Goal: Transaction & Acquisition: Purchase product/service

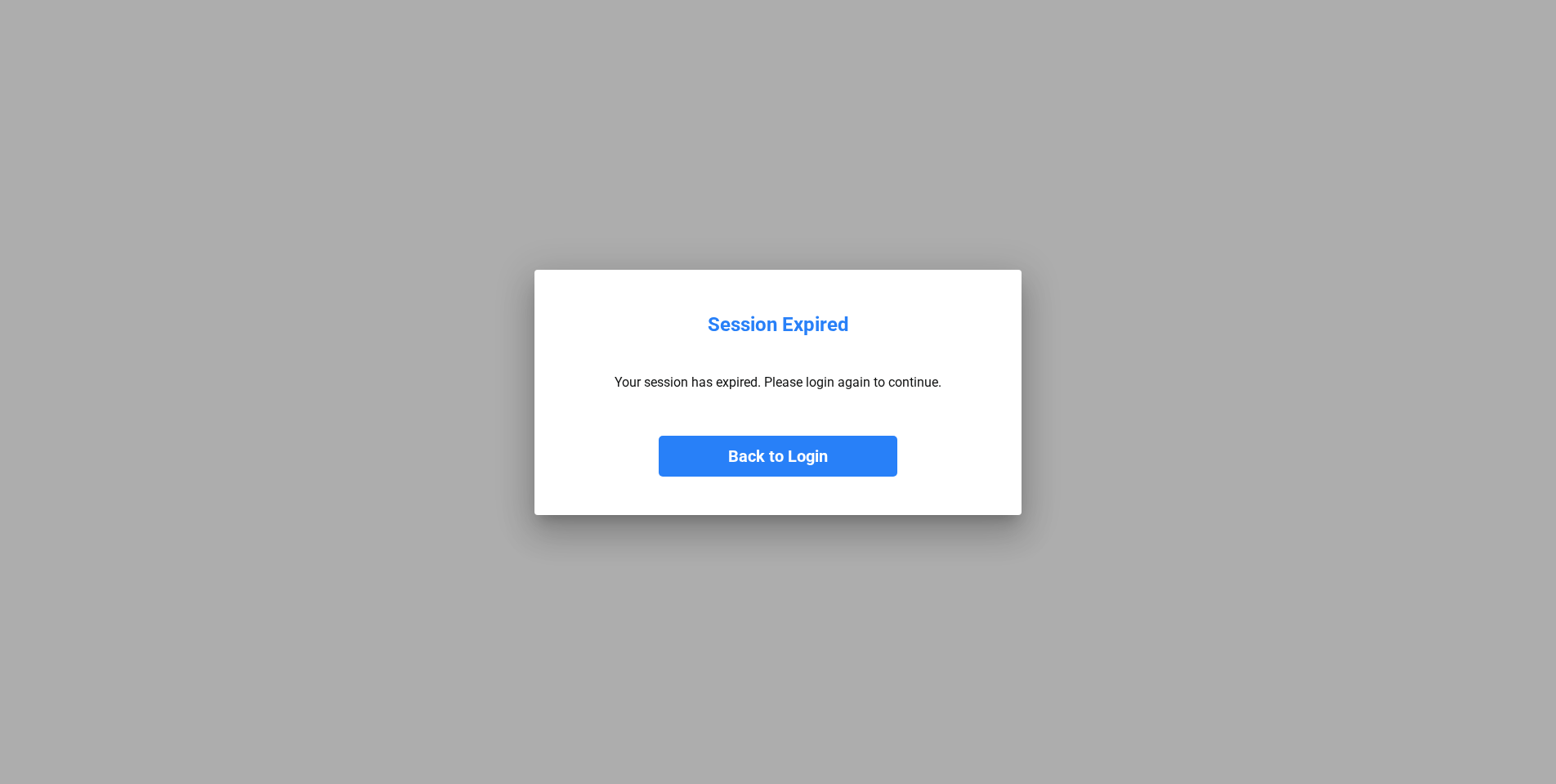
click at [764, 457] on button "Back to Login" at bounding box center [778, 456] width 239 height 41
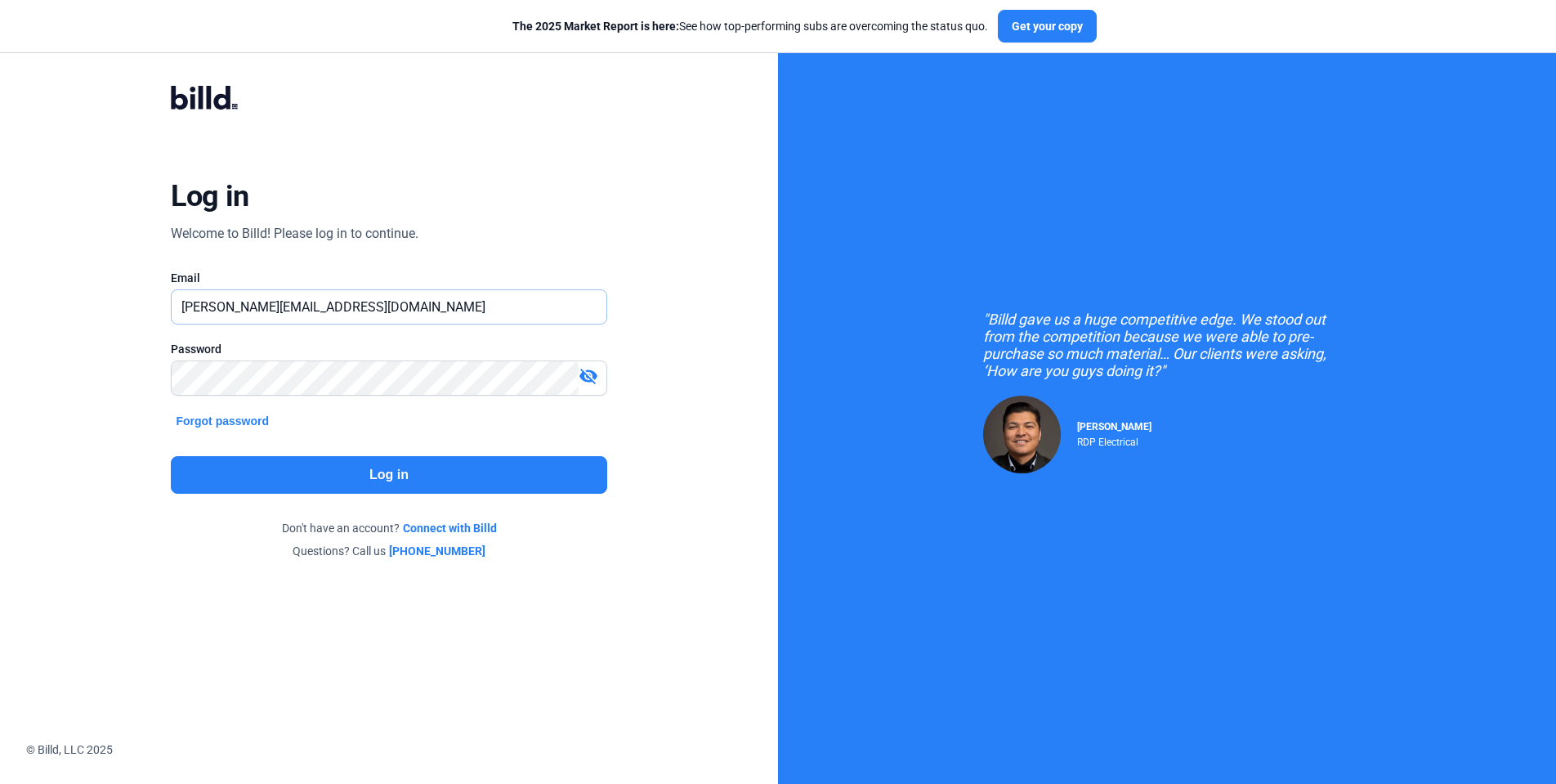
type input "[PERSON_NAME][EMAIL_ADDRESS][DOMAIN_NAME]"
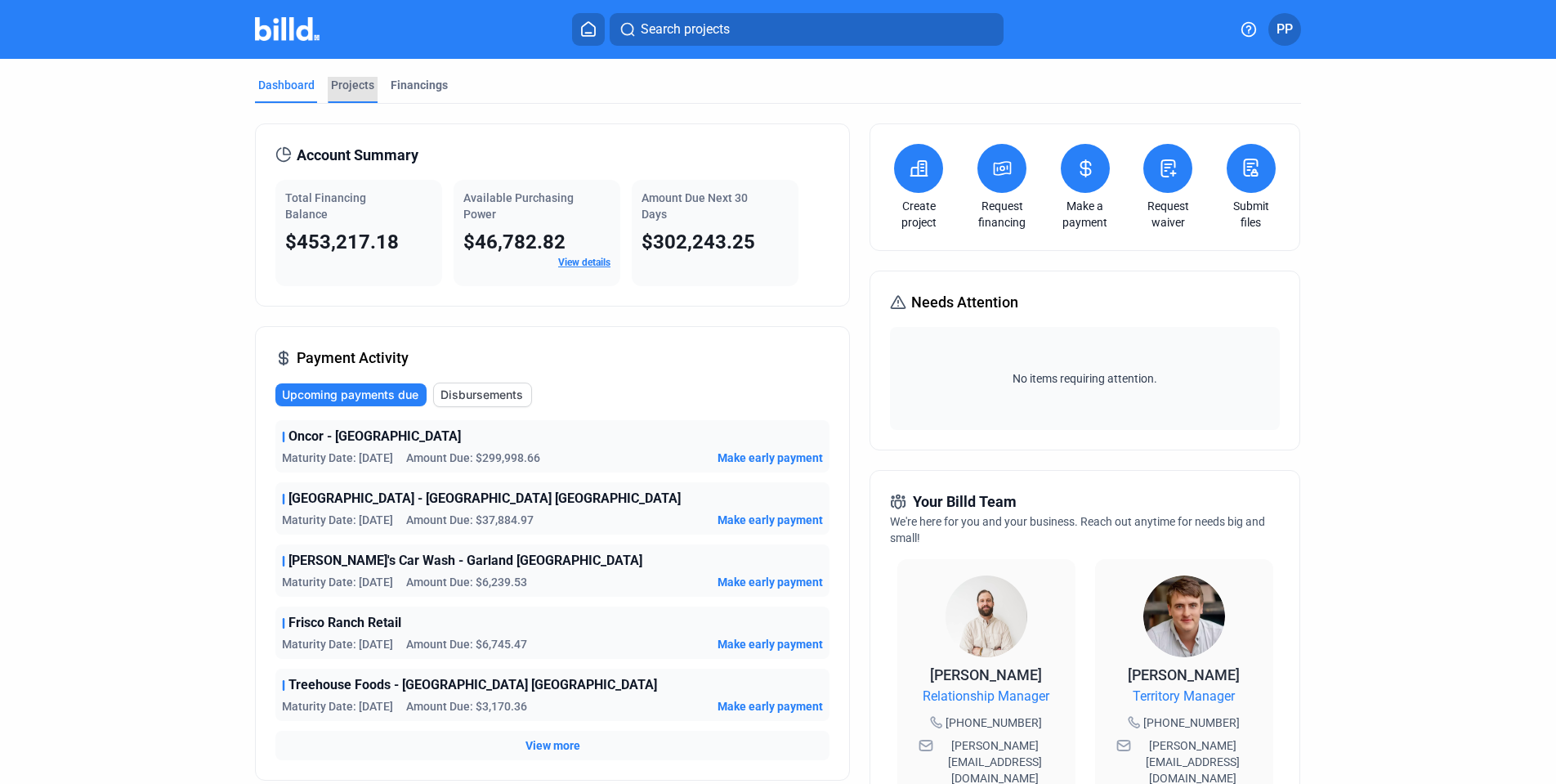
click at [350, 85] on div "Projects" at bounding box center [352, 84] width 43 height 17
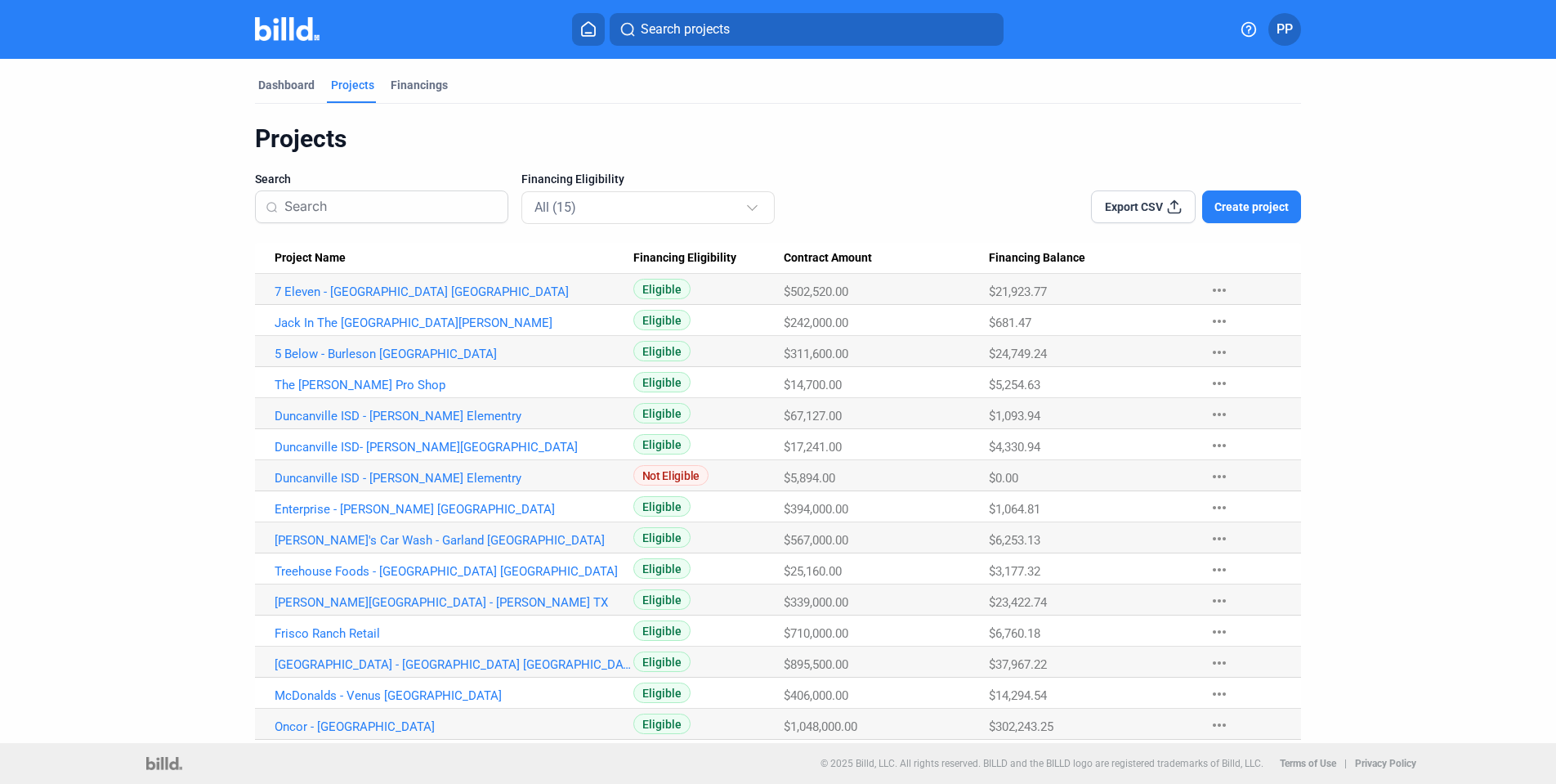
click at [1281, 27] on span "PP" at bounding box center [1285, 29] width 17 height 19
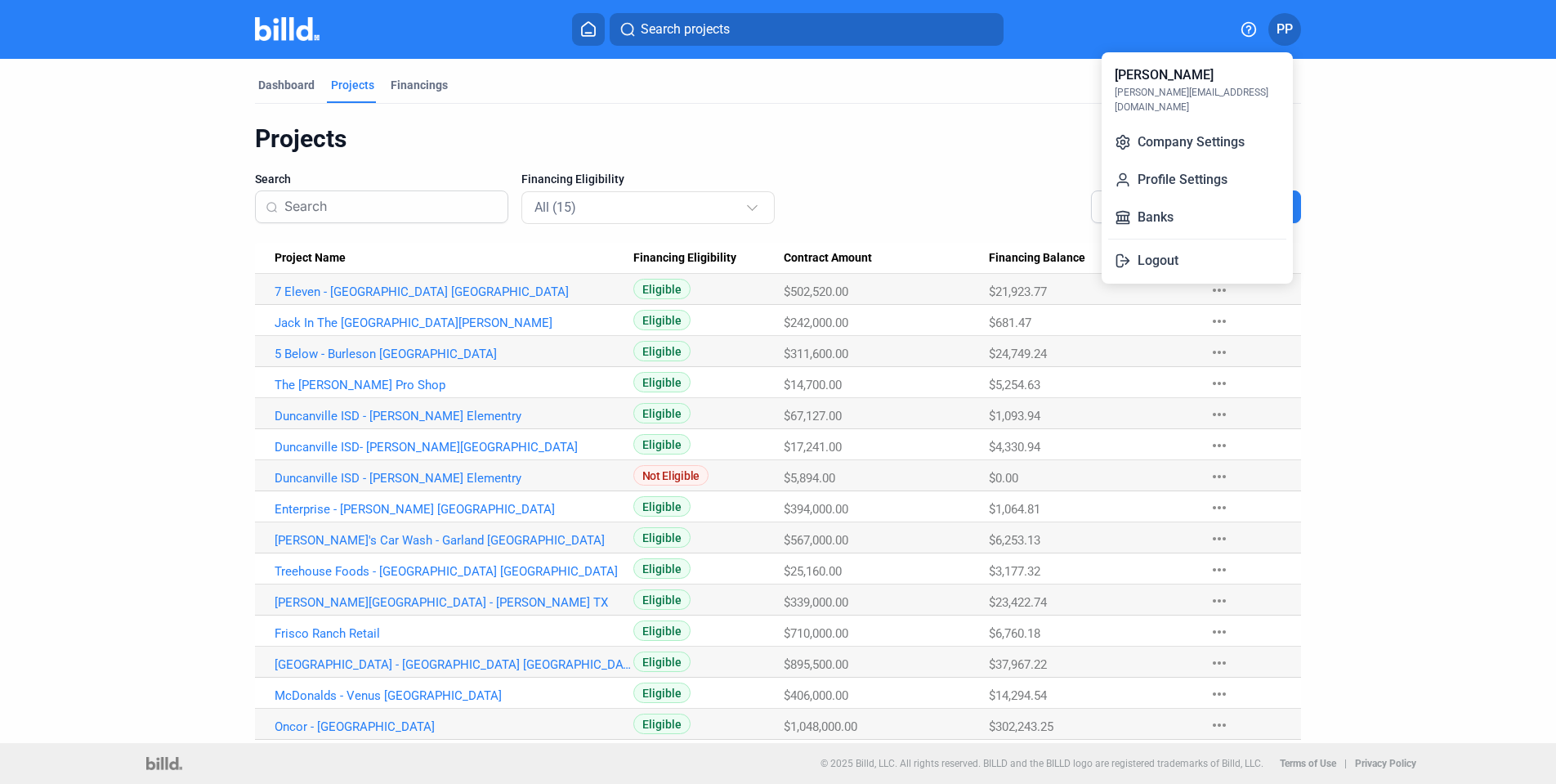
click at [881, 149] on div at bounding box center [778, 392] width 1556 height 784
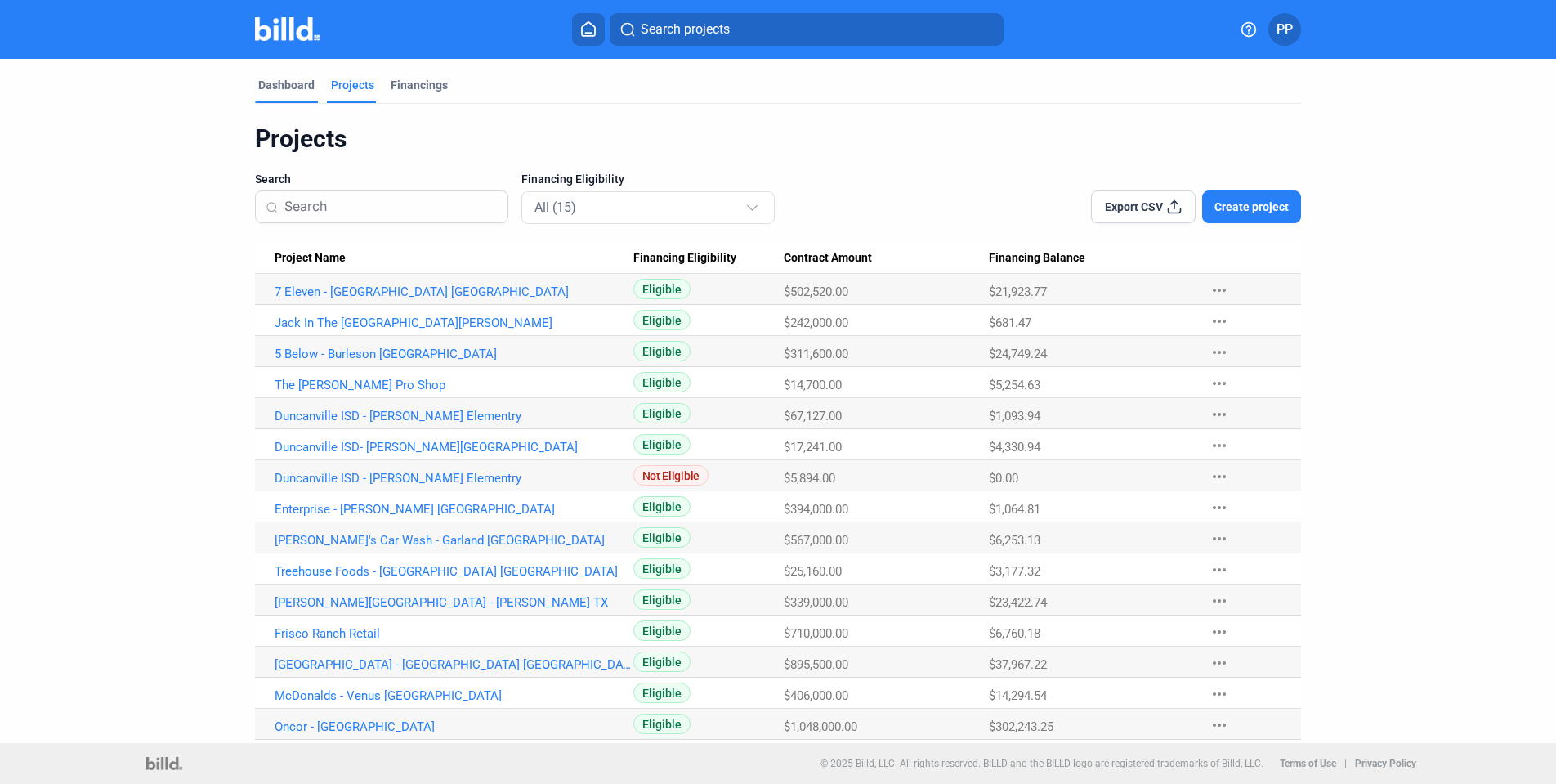
click at [285, 84] on div "Dashboard" at bounding box center [286, 84] width 56 height 17
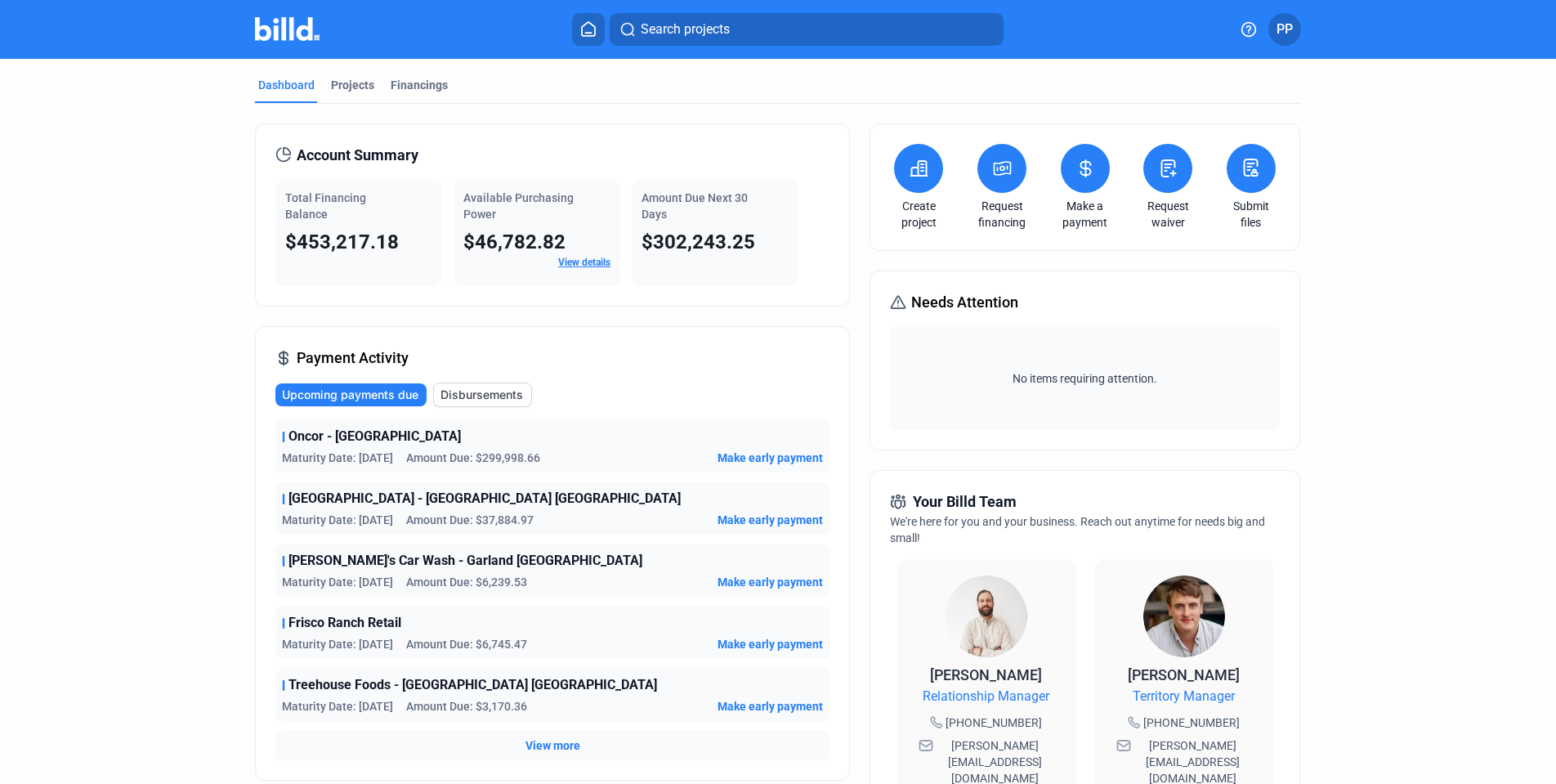
click at [706, 263] on div "Amount Due Next 30 Days $302,243.25" at bounding box center [715, 233] width 167 height 106
click at [702, 247] on span "$302,243.25" at bounding box center [698, 241] width 113 height 23
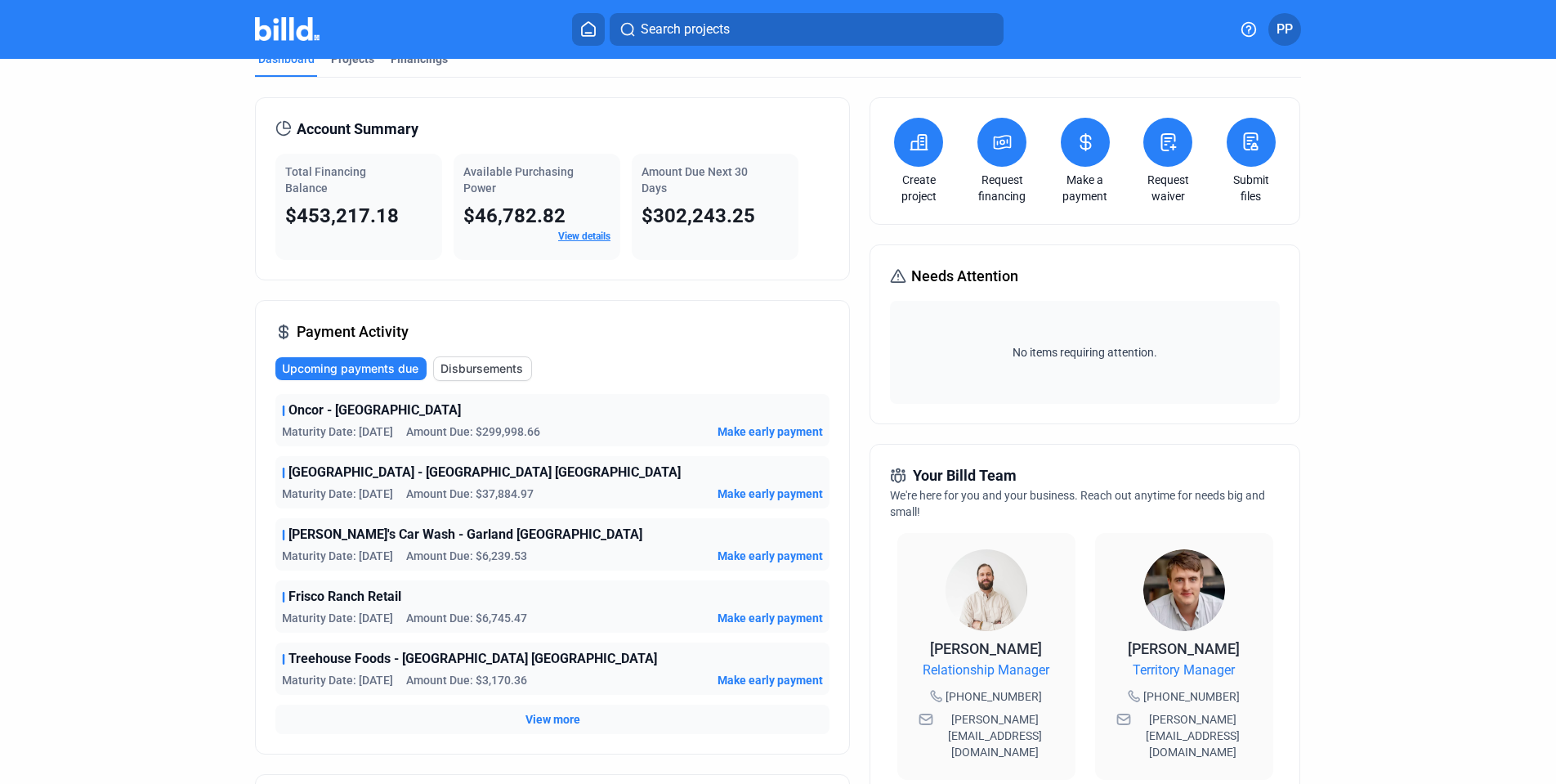
scroll to position [97, 0]
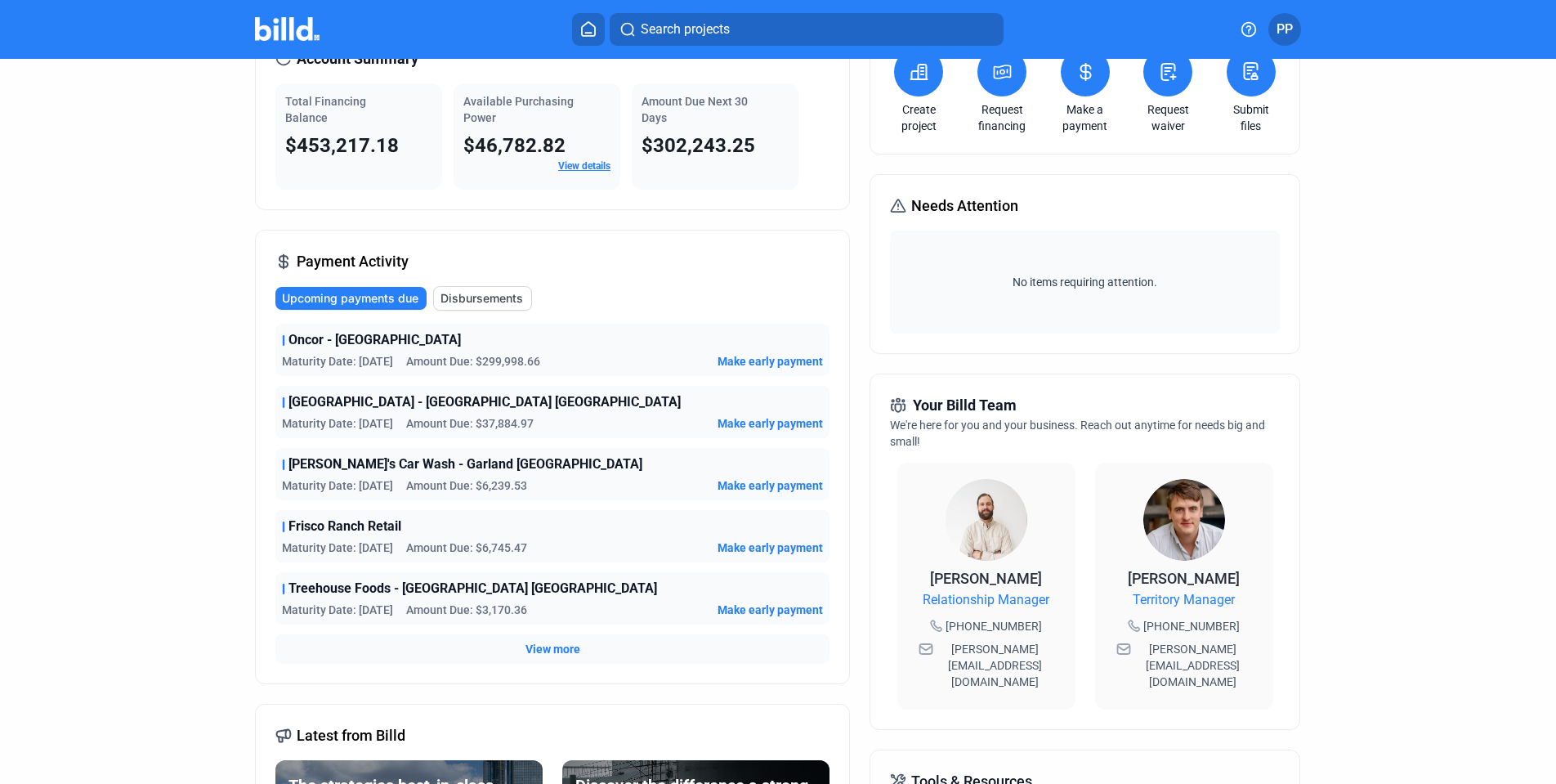
click at [784, 360] on span "Make early payment" at bounding box center [770, 361] width 105 height 17
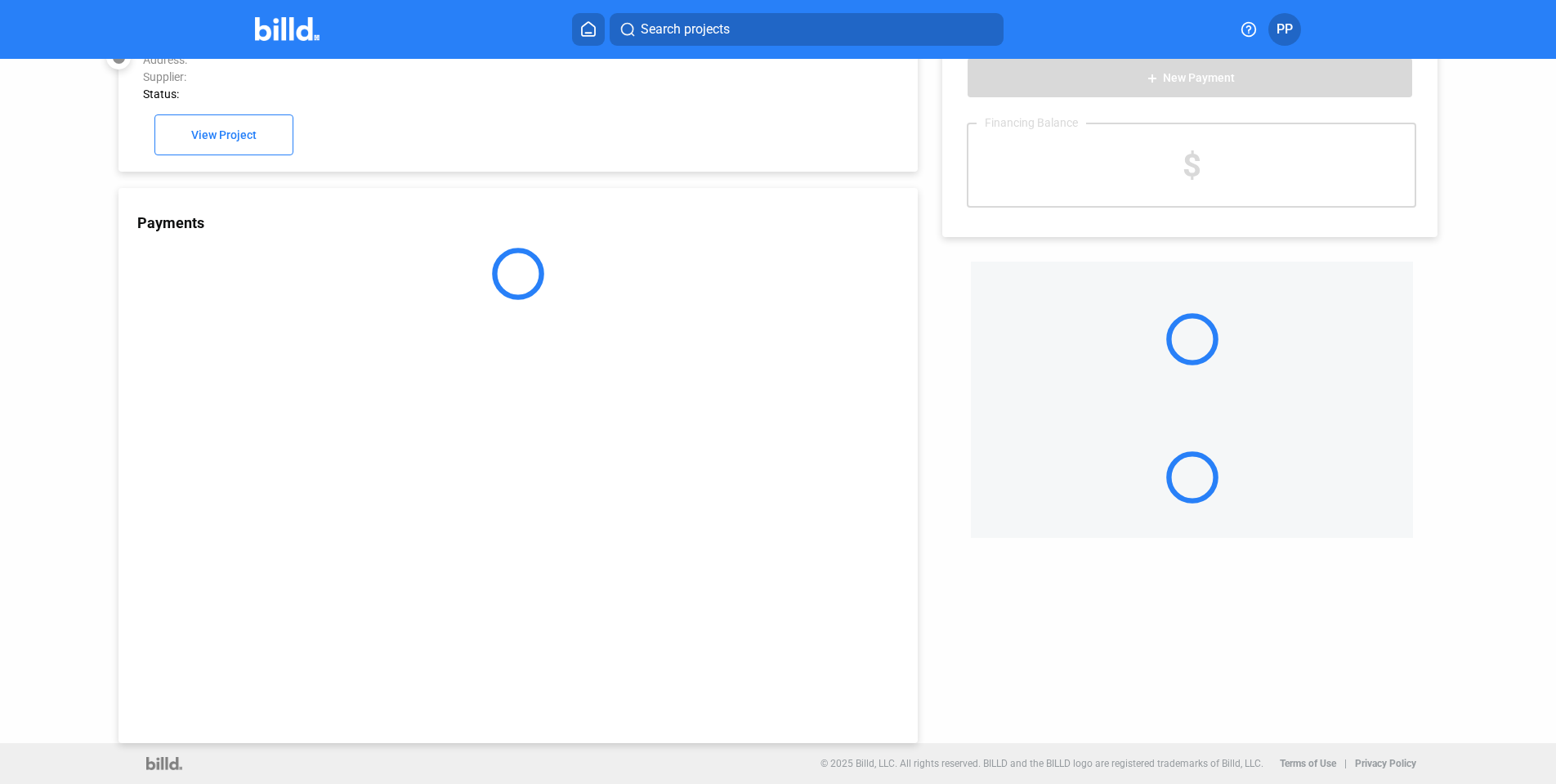
scroll to position [42, 0]
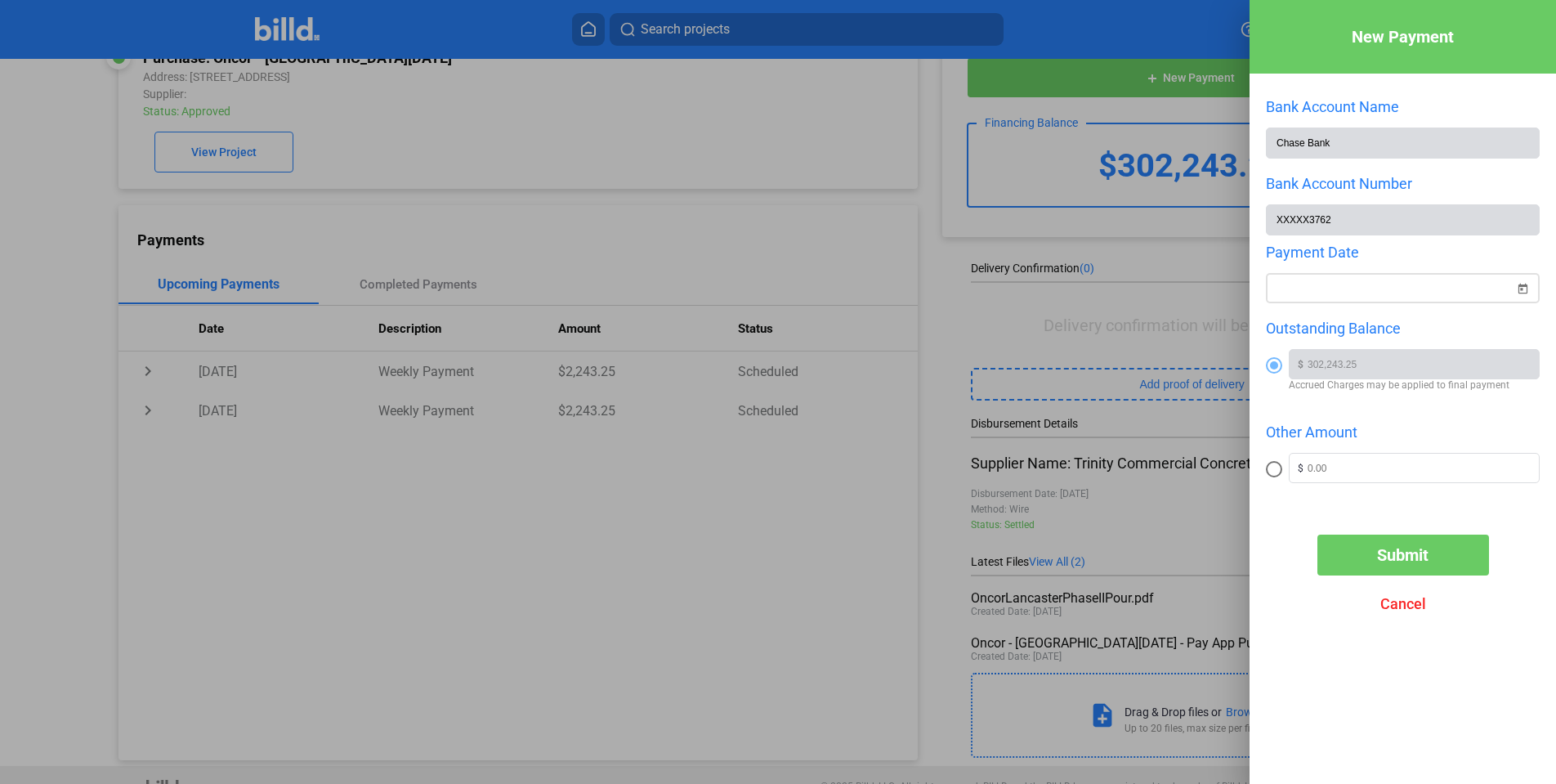
click at [1519, 291] on span "Open calendar" at bounding box center [1523, 278] width 40 height 40
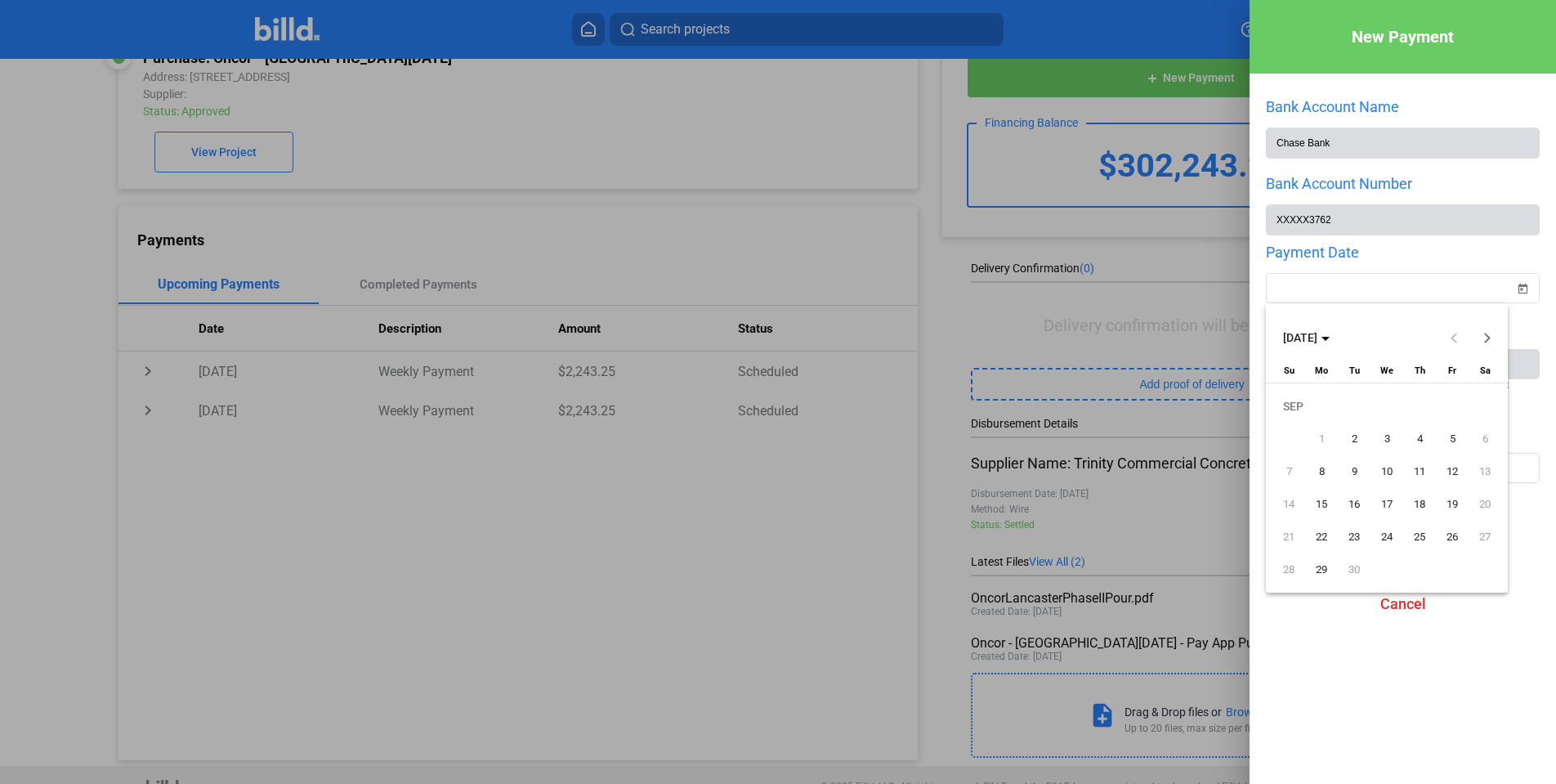
click at [1322, 436] on span "1" at bounding box center [1322, 439] width 30 height 30
click at [1354, 436] on span "2" at bounding box center [1354, 439] width 30 height 30
type input "[DATE]"
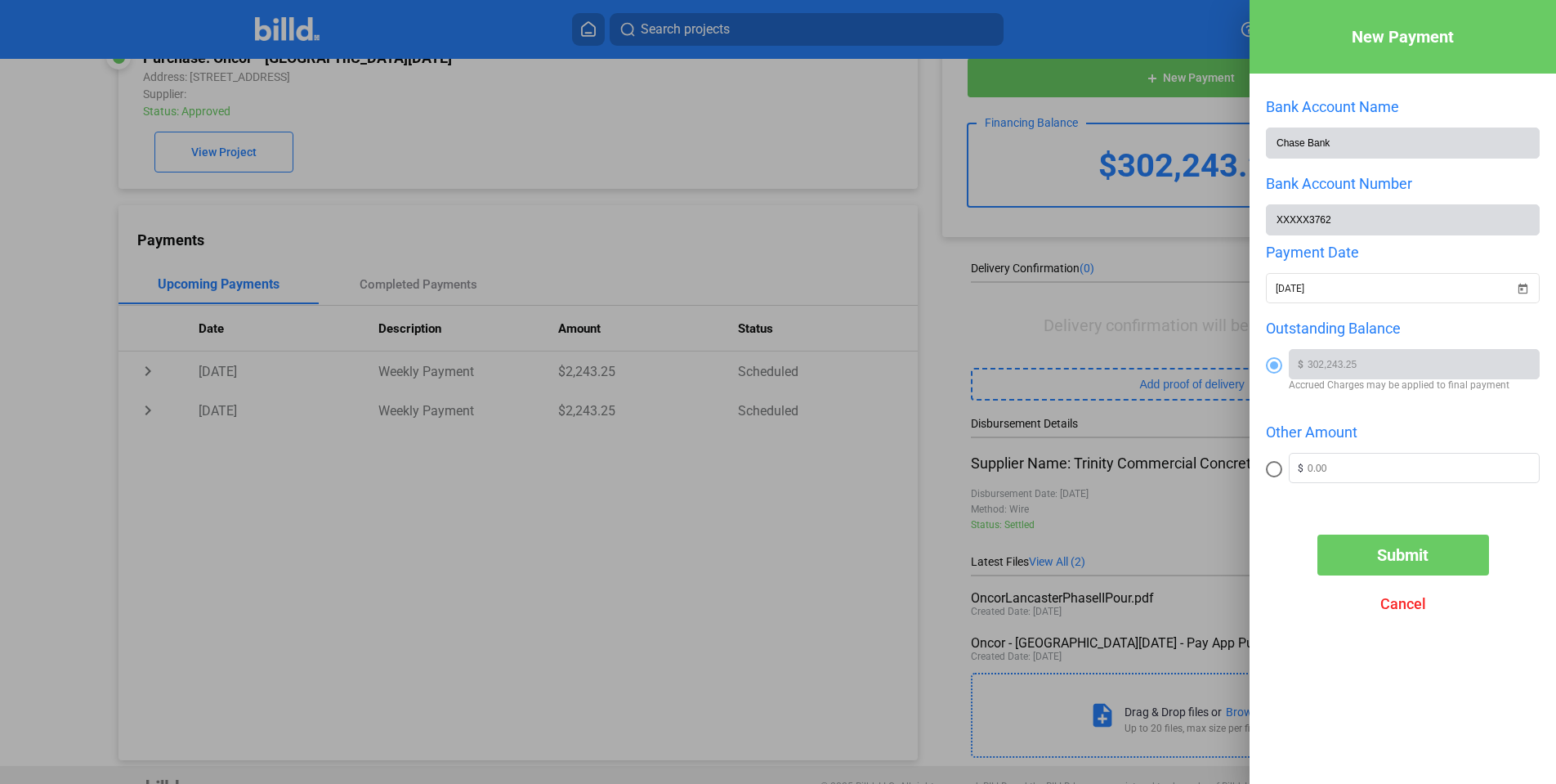
click at [1415, 601] on span "Cancel" at bounding box center [1403, 604] width 46 height 18
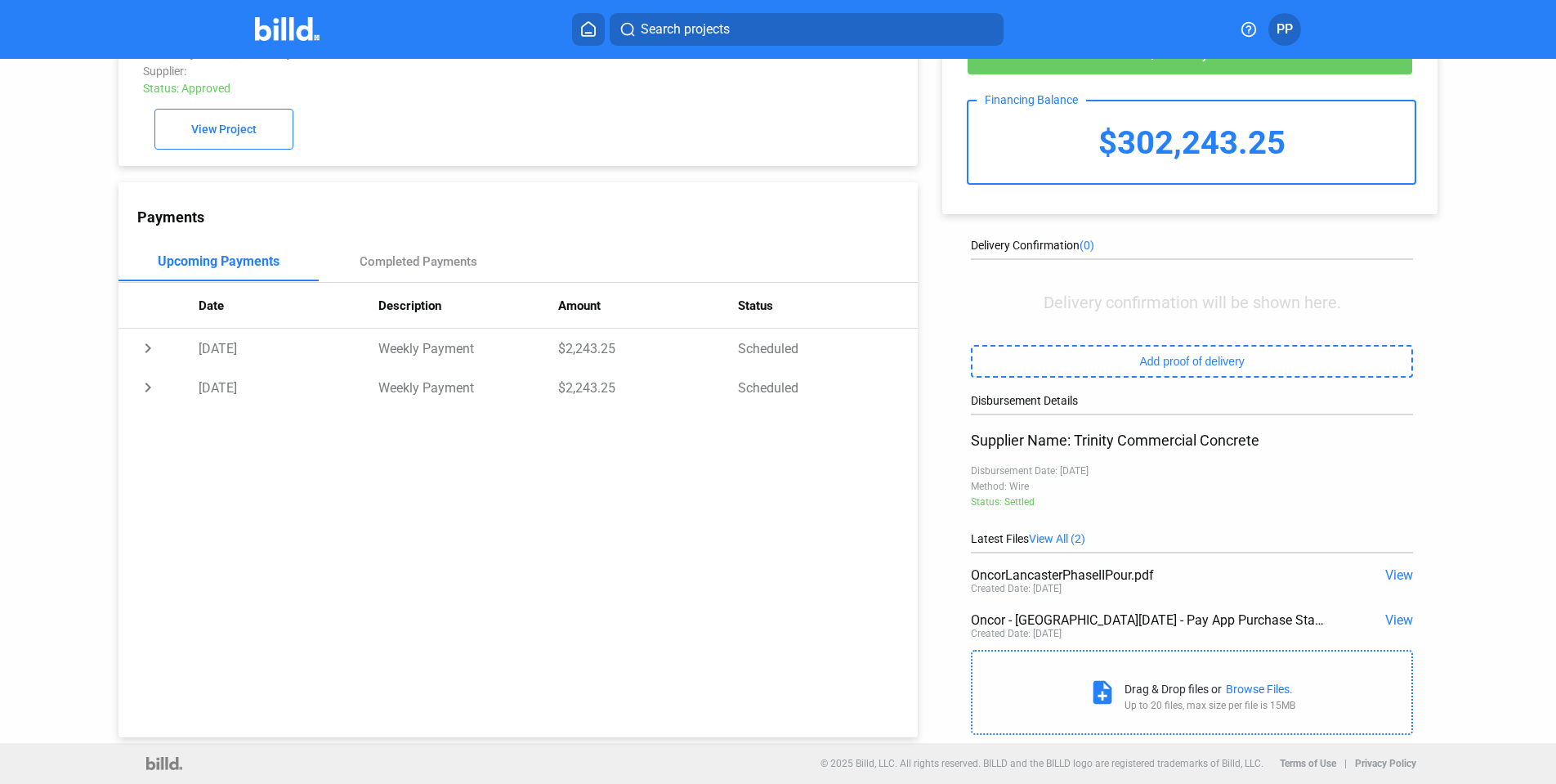
scroll to position [0, 0]
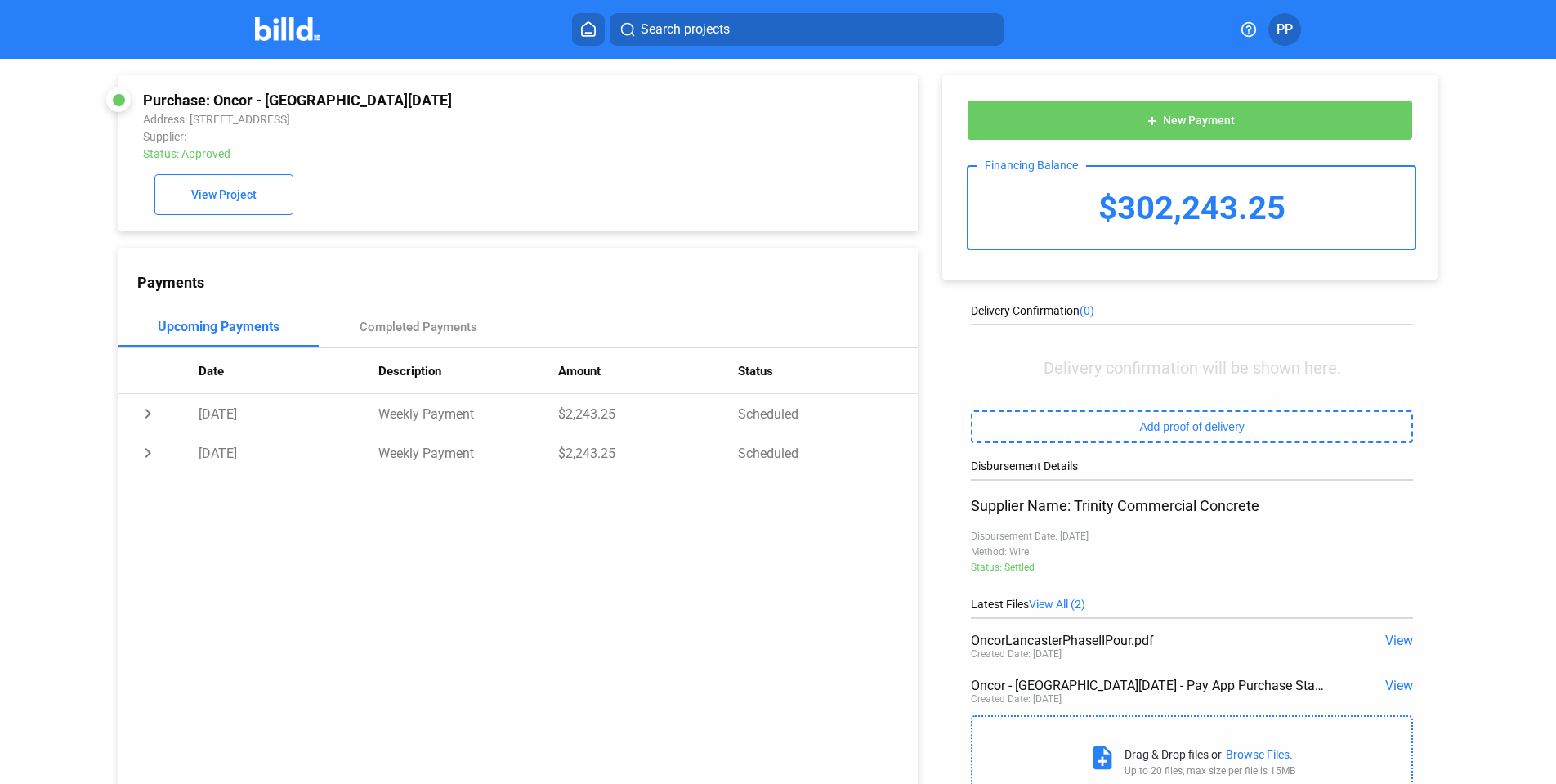
click at [1208, 209] on div "$302,243.25" at bounding box center [1191, 207] width 445 height 82
click at [1184, 206] on div "$302,243.25" at bounding box center [1191, 207] width 445 height 82
click at [1179, 123] on span "New Payment" at bounding box center [1199, 120] width 72 height 13
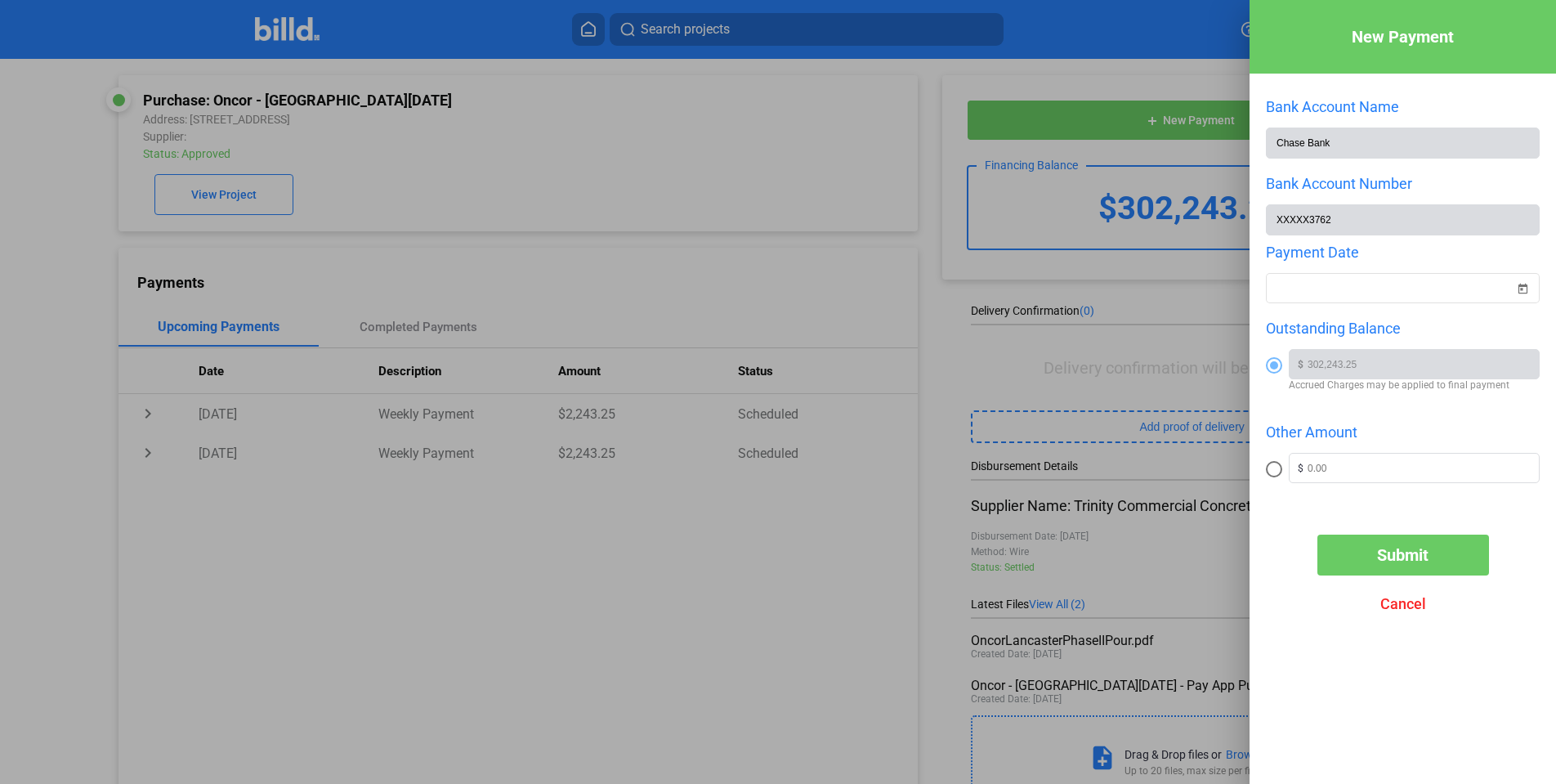
click at [1416, 541] on button "Submit" at bounding box center [1402, 555] width 171 height 41
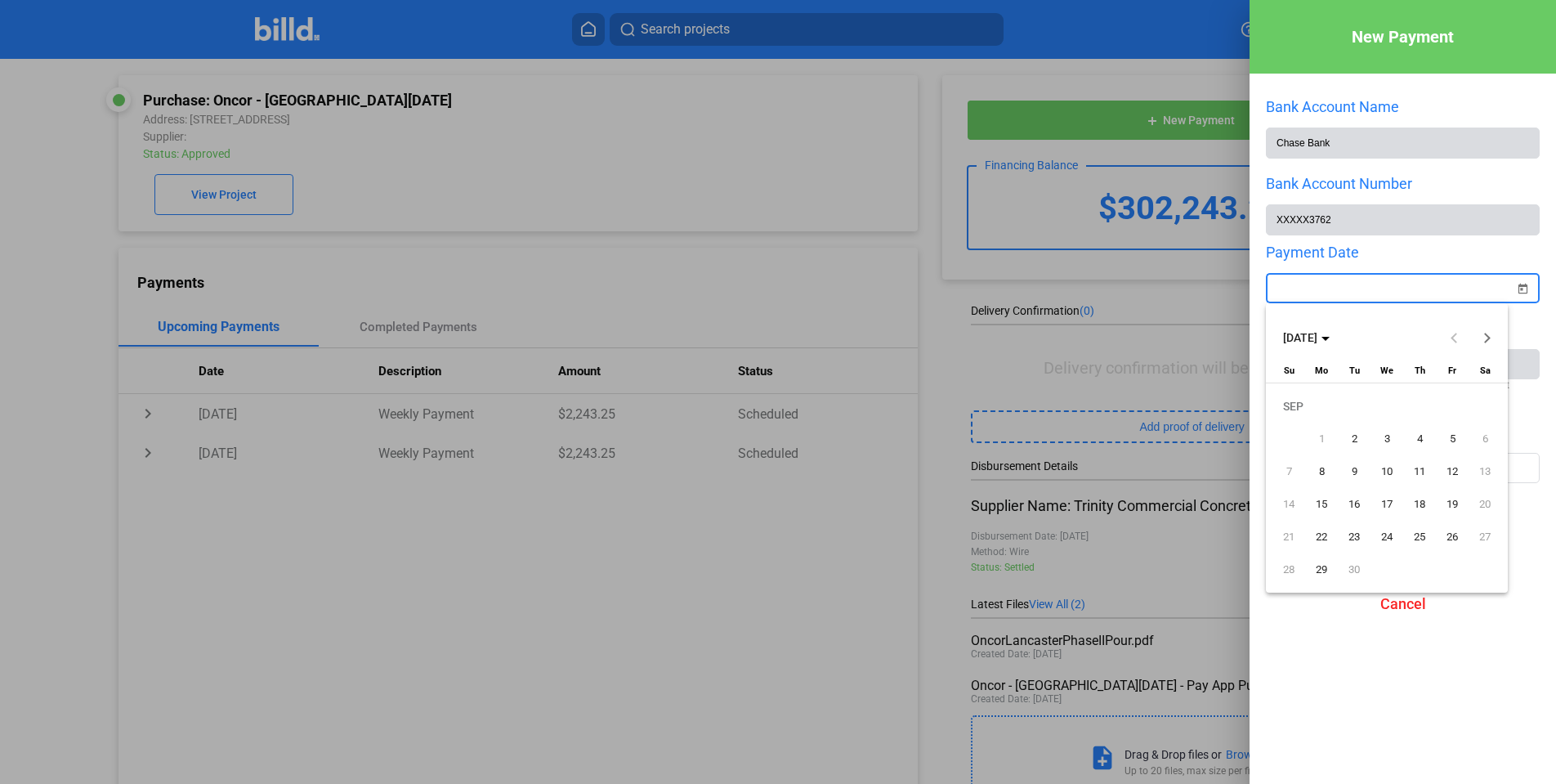
click at [1300, 280] on div "New Payment Bank Account Name Chase Bank Bank Account Number XXXXX3762 Payment …" at bounding box center [778, 392] width 1556 height 784
click at [1362, 440] on span "2" at bounding box center [1354, 439] width 30 height 30
type input "[DATE]"
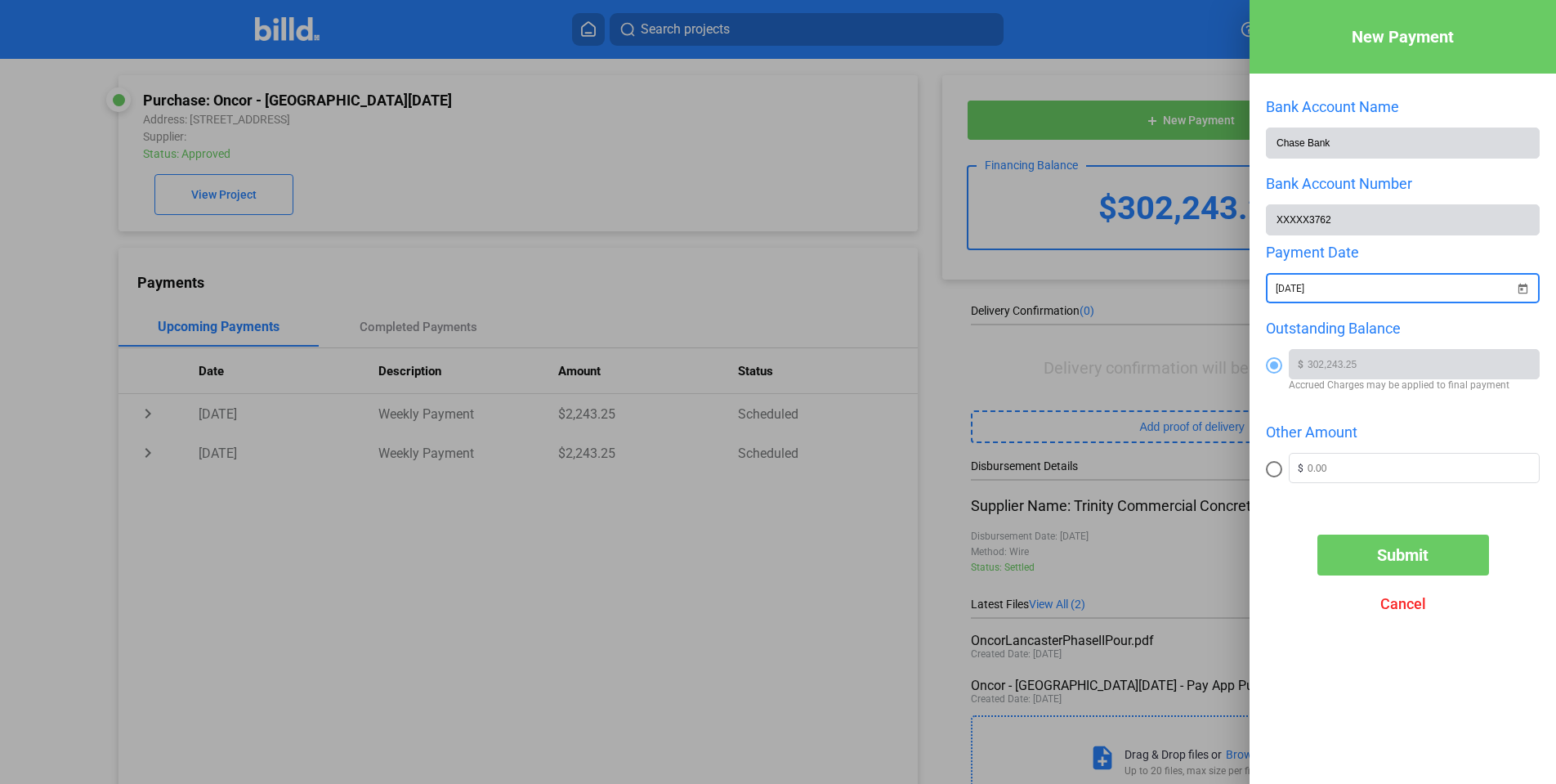
click at [1485, 507] on div "Bank Account Name Chase Bank Bank Account Number XXXXX3762 Payment Date [DATE] …" at bounding box center [1403, 304] width 274 height 412
click at [1420, 553] on span "Submit" at bounding box center [1402, 555] width 52 height 19
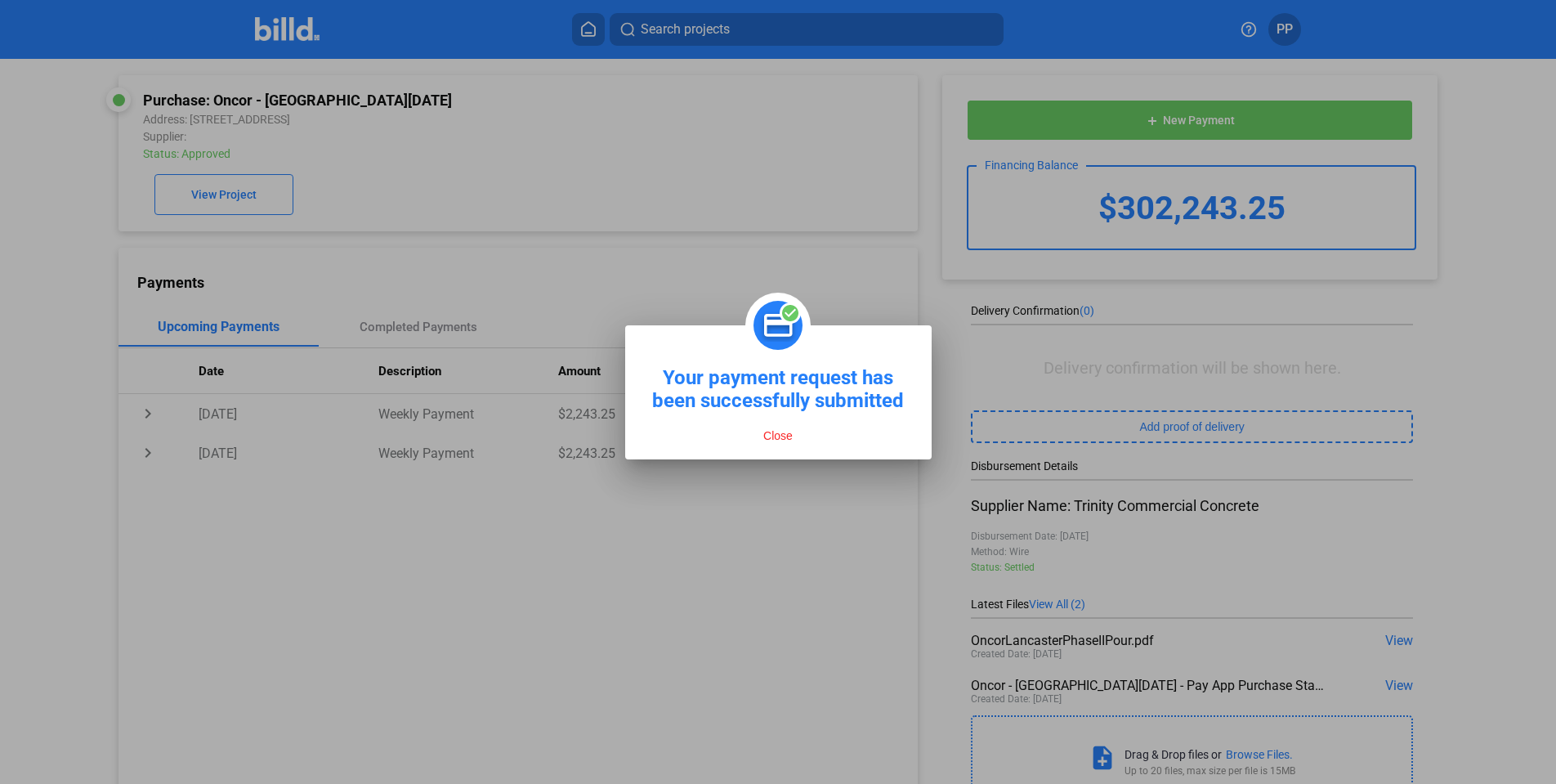
click at [776, 436] on button "Close" at bounding box center [778, 435] width 40 height 15
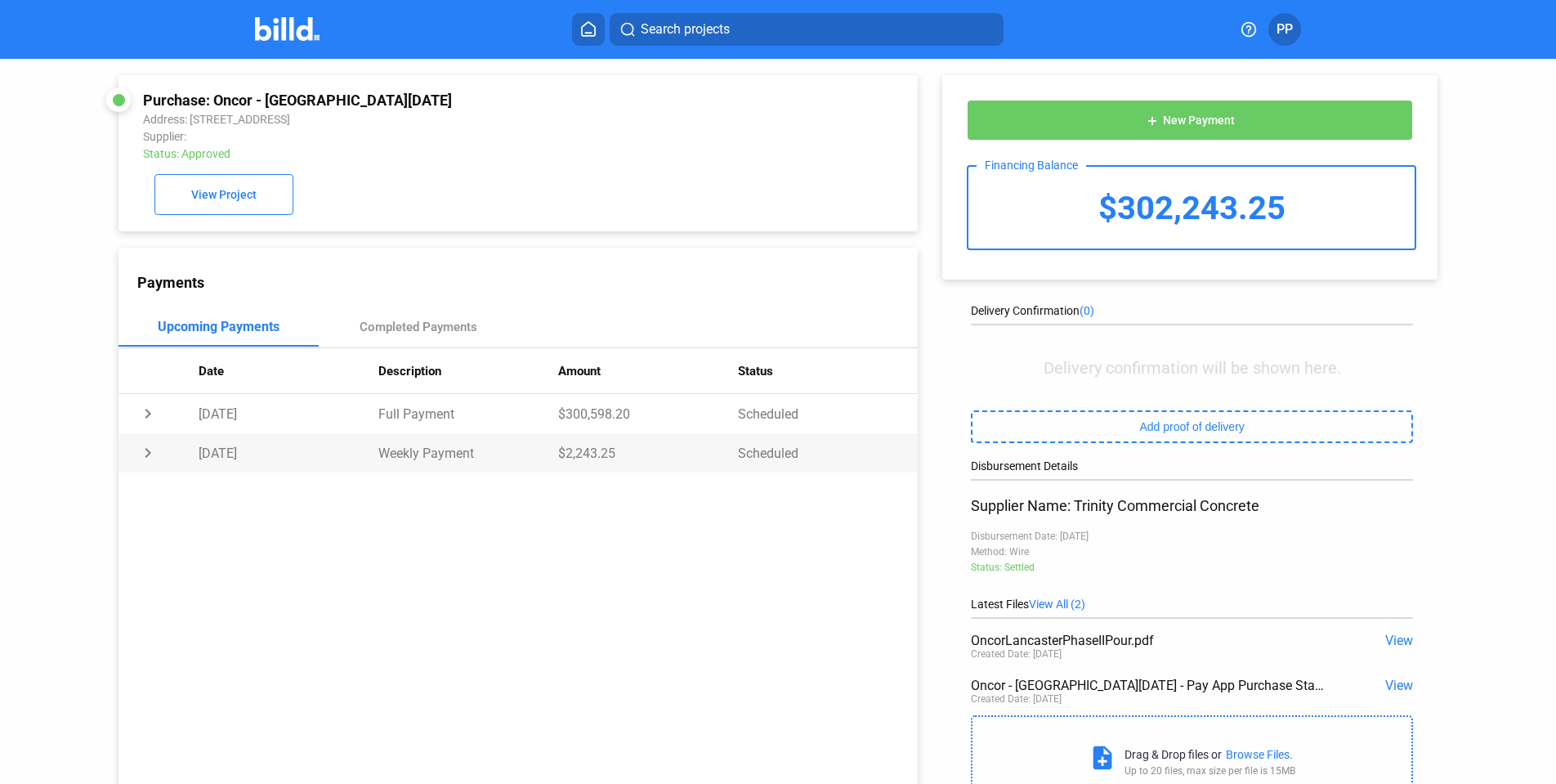
click at [147, 454] on td "chevron_right" at bounding box center [158, 452] width 80 height 40
click at [148, 414] on td "chevron_right" at bounding box center [158, 414] width 80 height 40
click at [262, 27] on img at bounding box center [287, 29] width 65 height 24
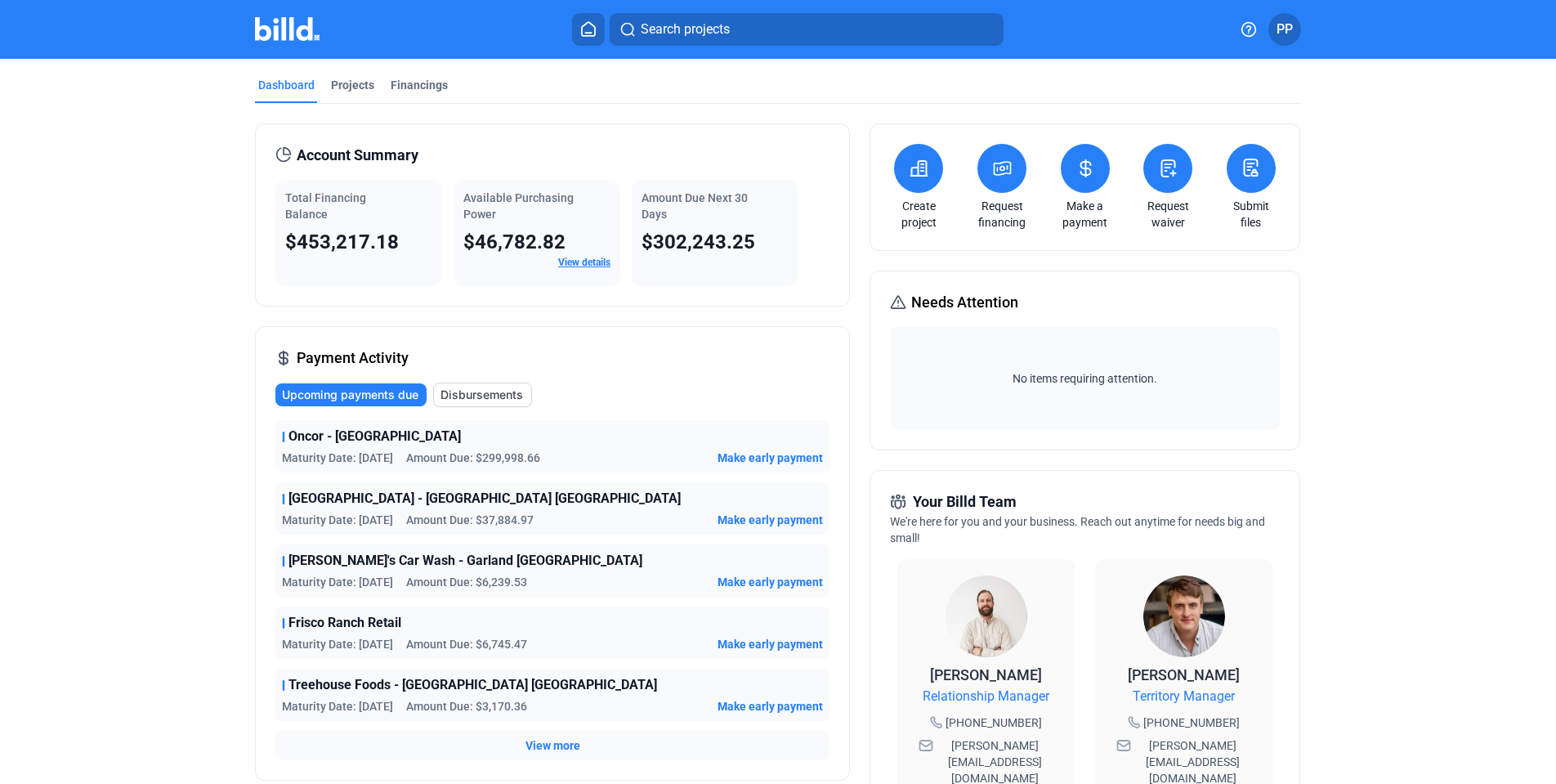
scroll to position [129, 0]
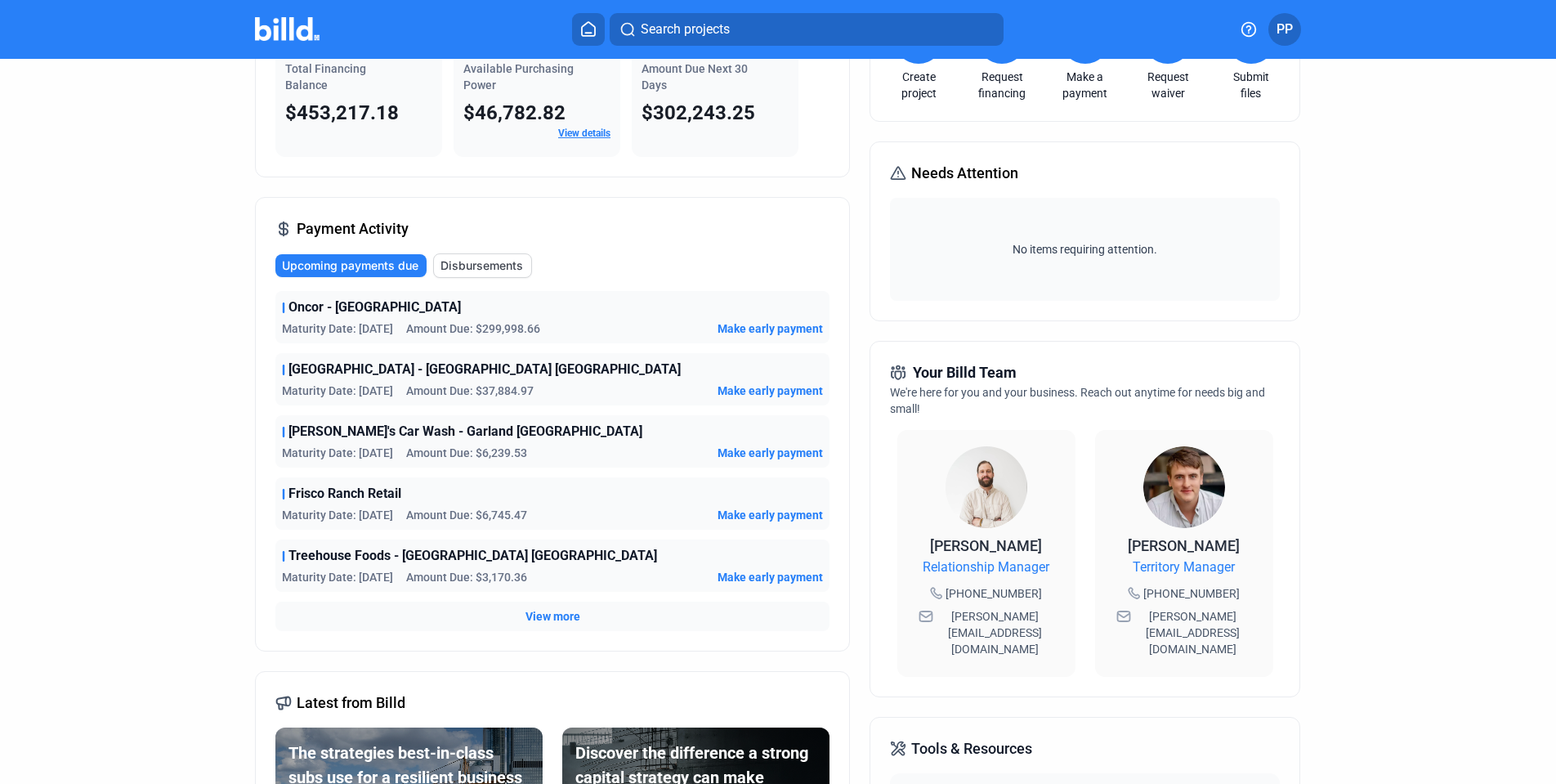
click at [560, 617] on span "View more" at bounding box center [552, 615] width 54 height 17
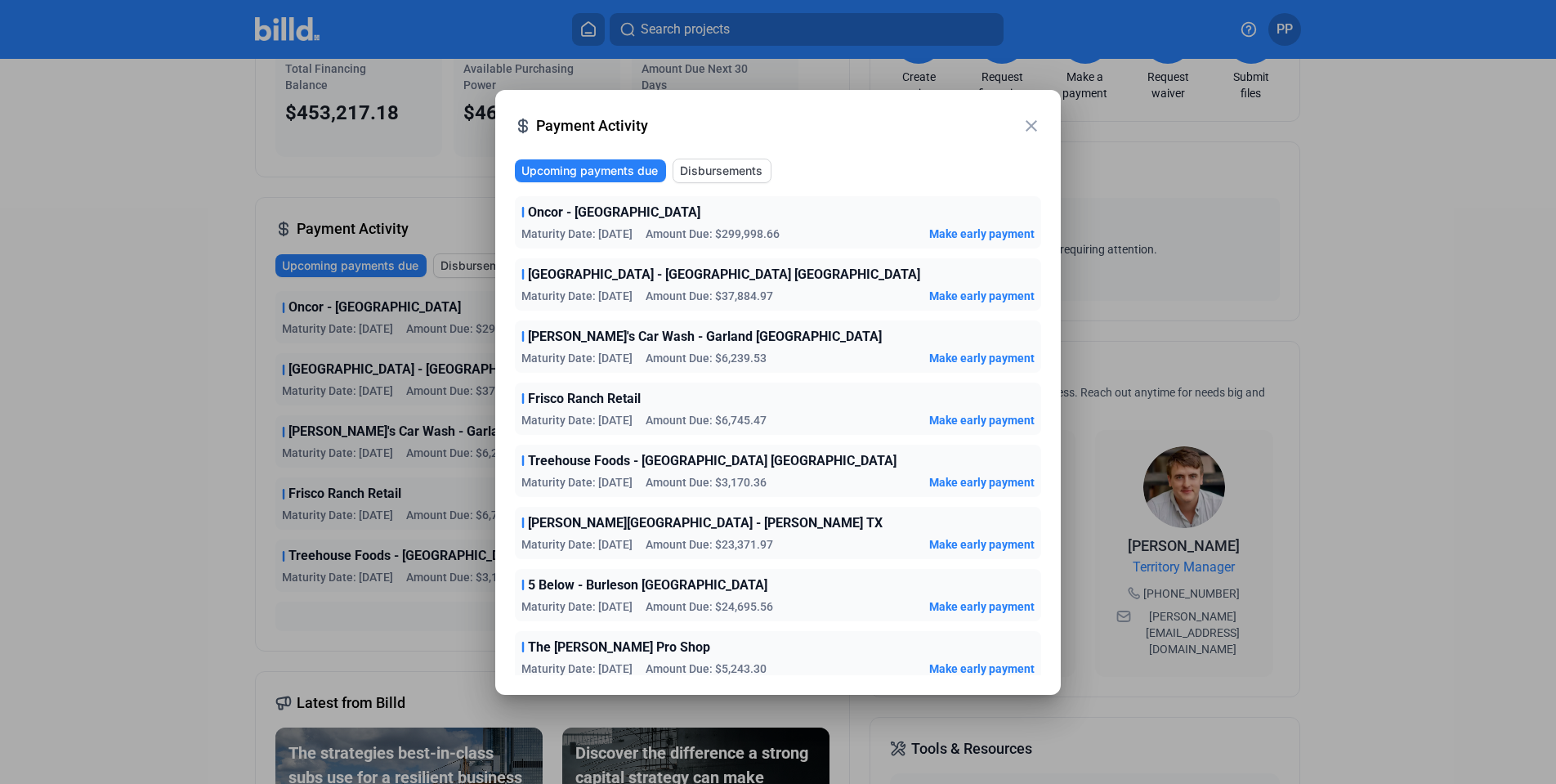
scroll to position [4, 0]
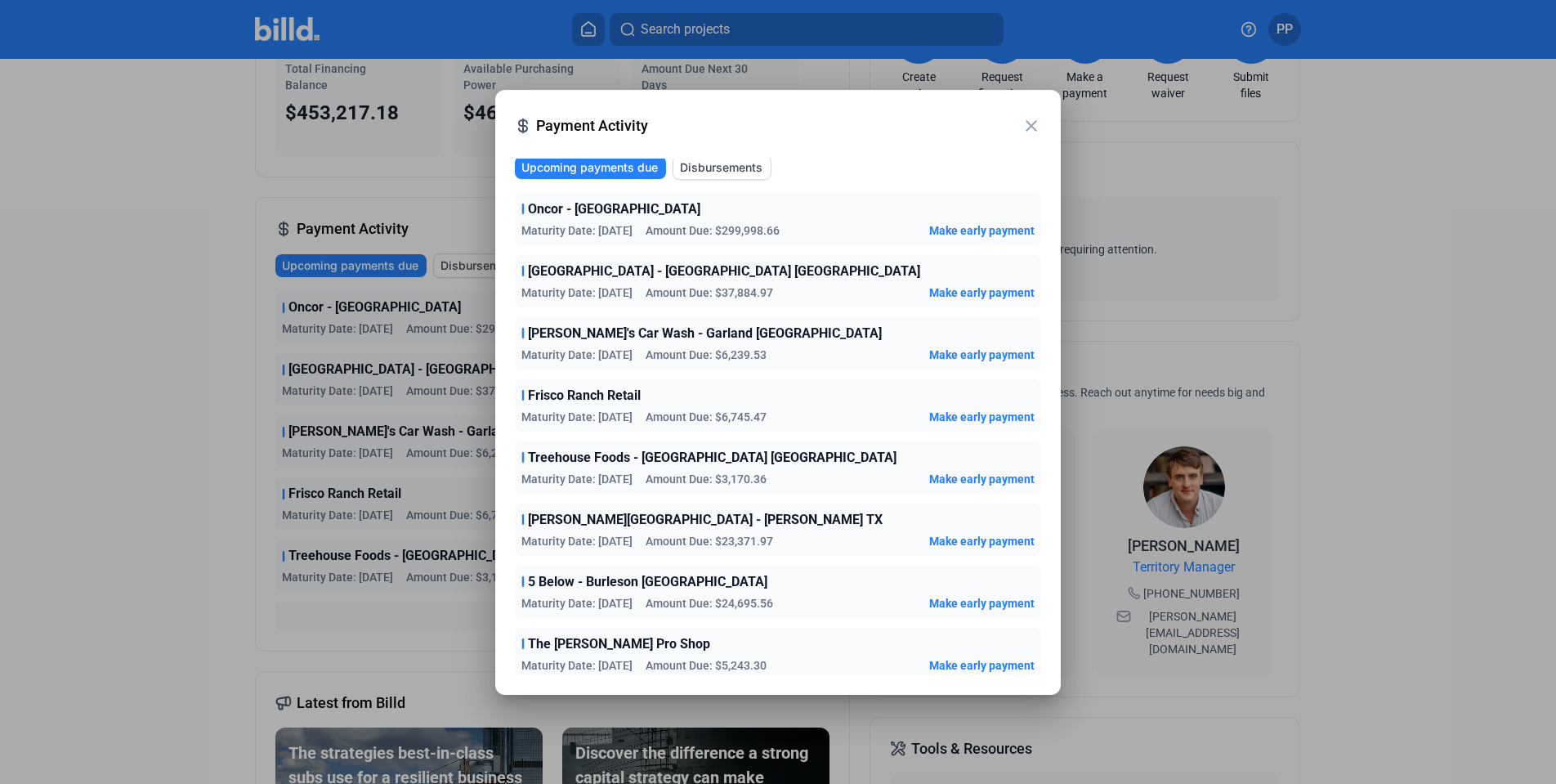
click at [1041, 123] on mat-dialog-container "close Payment Activity Upcoming payments due Disbursements Oncor - [GEOGRAPHIC_…" at bounding box center [778, 392] width 565 height 605
click at [1028, 122] on mat-icon "close" at bounding box center [1031, 126] width 19 height 19
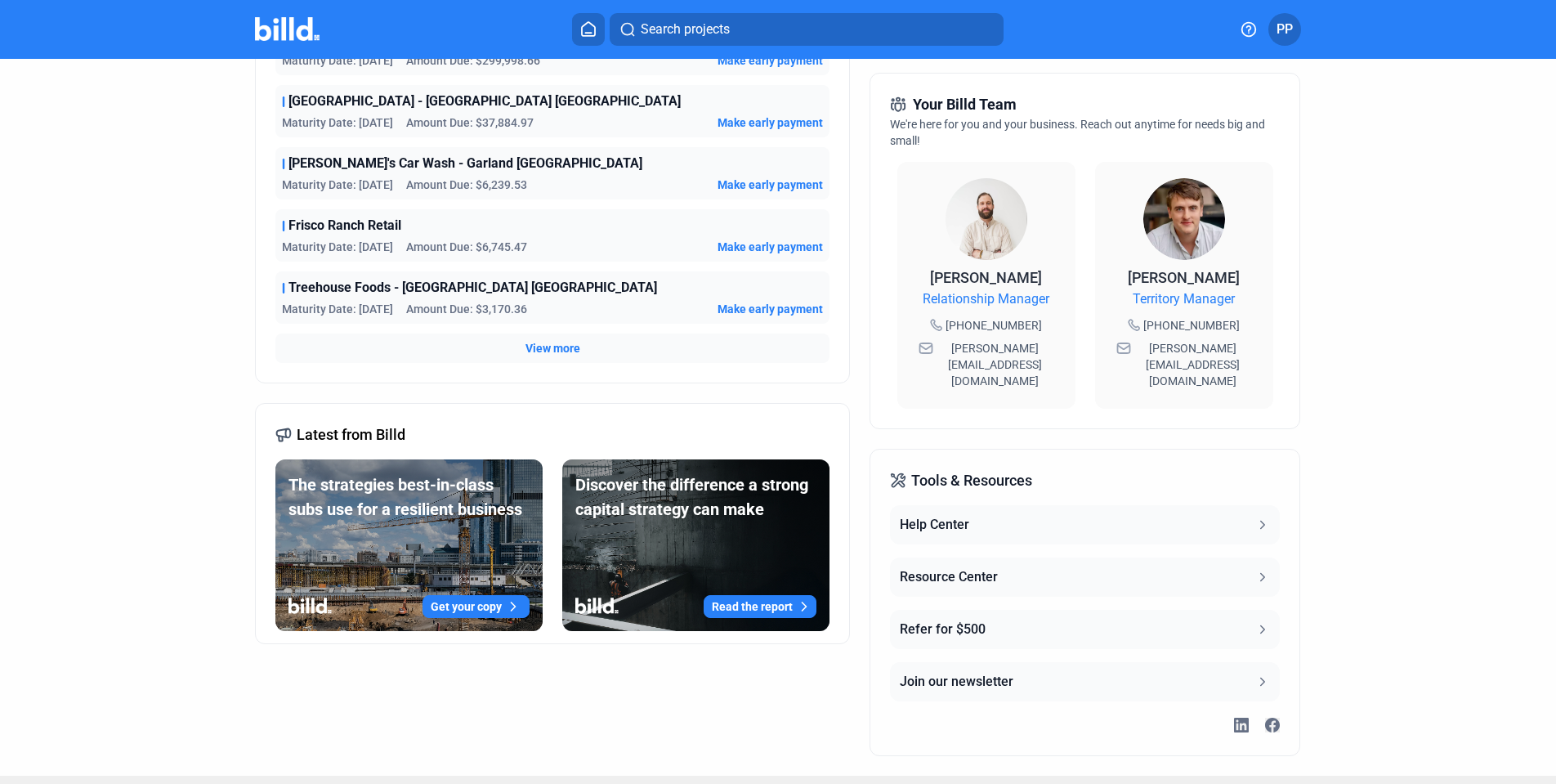
scroll to position [0, 0]
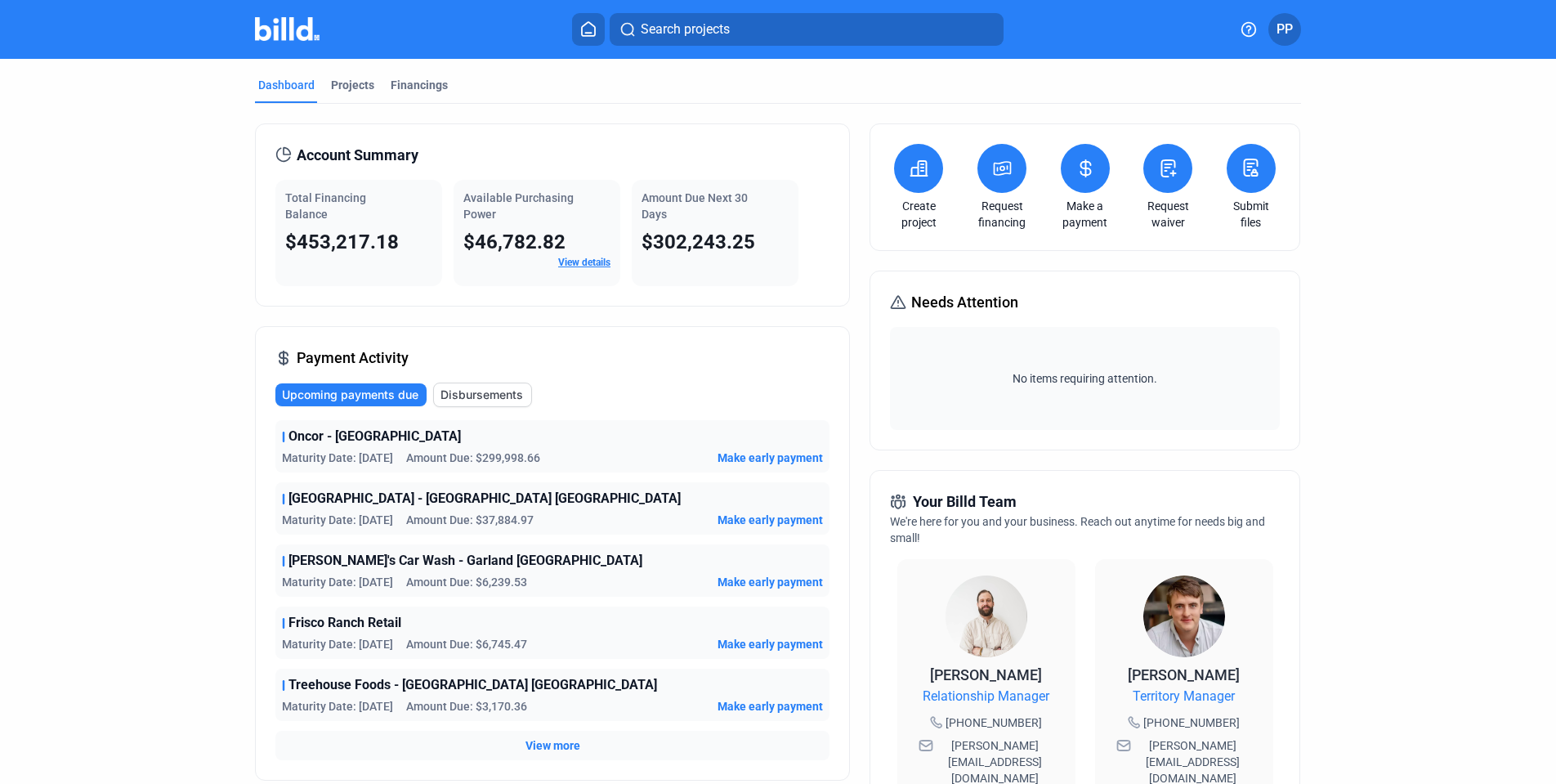
click at [1086, 169] on icon at bounding box center [1084, 168] width 10 height 17
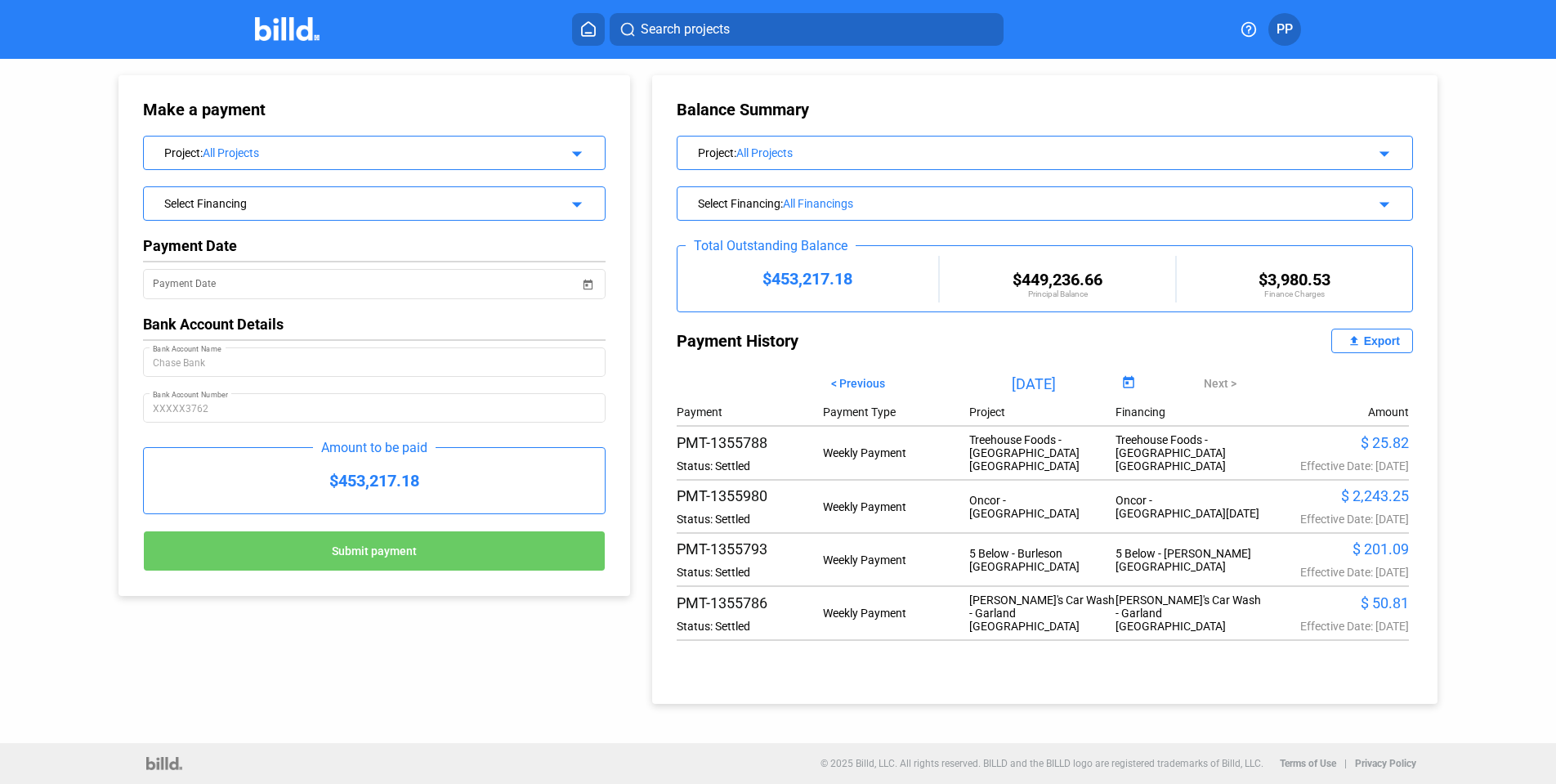
click at [289, 29] on img at bounding box center [287, 29] width 65 height 24
